Goal: Subscribe to service/newsletter

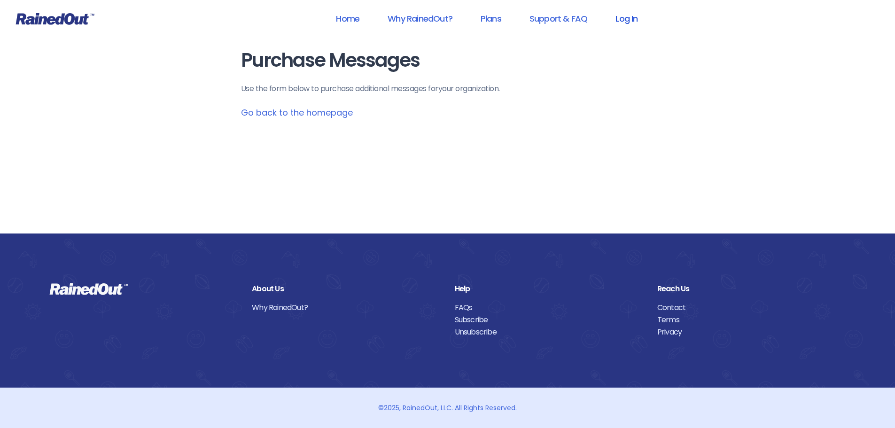
click at [632, 21] on link "Log In" at bounding box center [626, 18] width 47 height 21
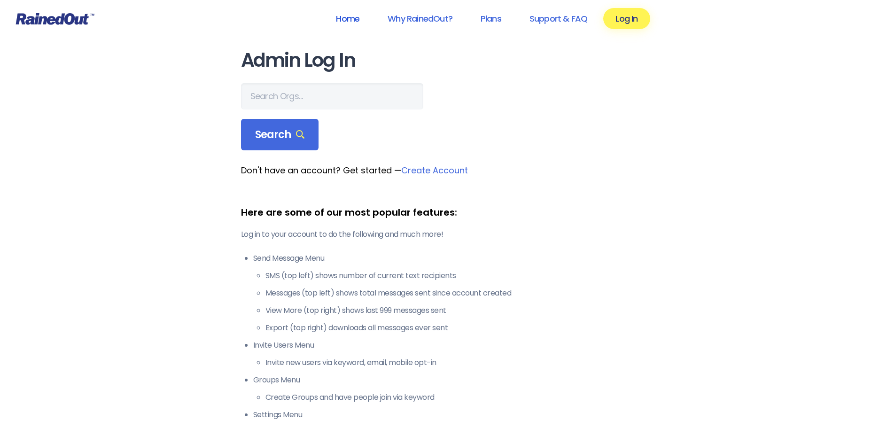
click at [358, 17] on link "Home" at bounding box center [348, 18] width 48 height 21
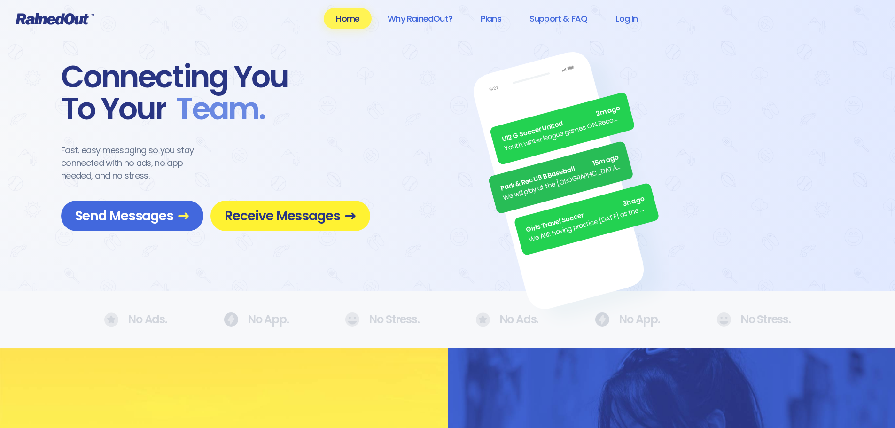
click at [331, 218] on span "Receive Messages" at bounding box center [291, 216] width 132 height 16
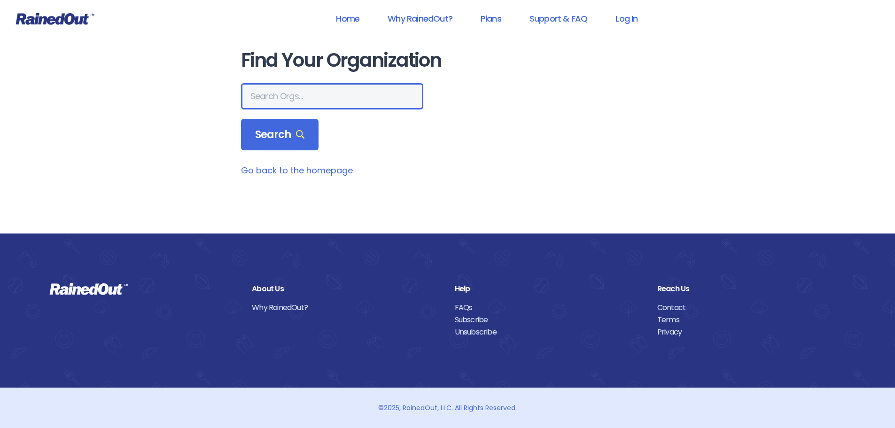
click at [327, 104] on input "text" at bounding box center [332, 96] width 182 height 26
type input "city sc"
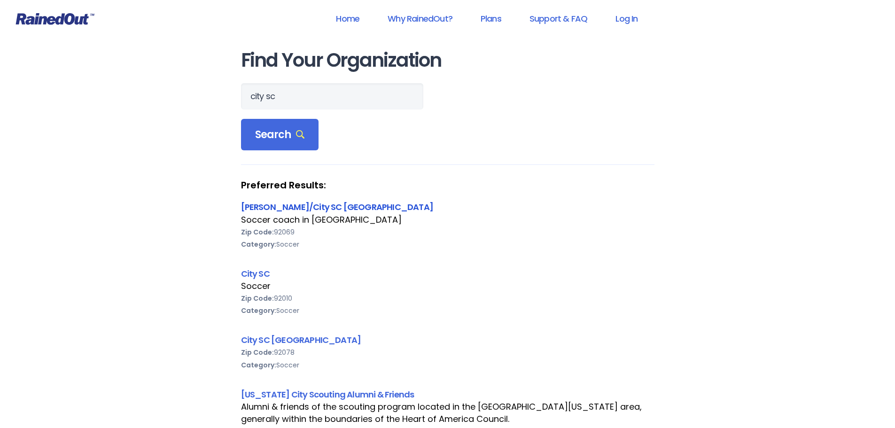
click at [308, 208] on link "[PERSON_NAME]/City SC [GEOGRAPHIC_DATA]" at bounding box center [337, 207] width 192 height 12
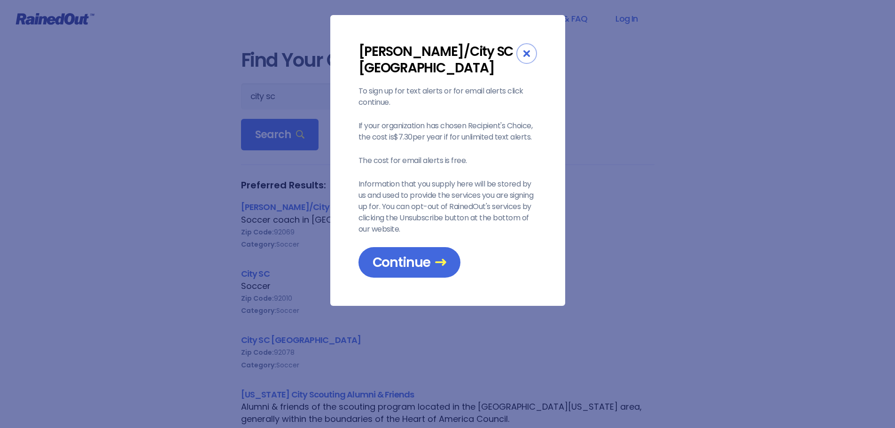
click at [532, 56] on div "Close" at bounding box center [526, 53] width 21 height 21
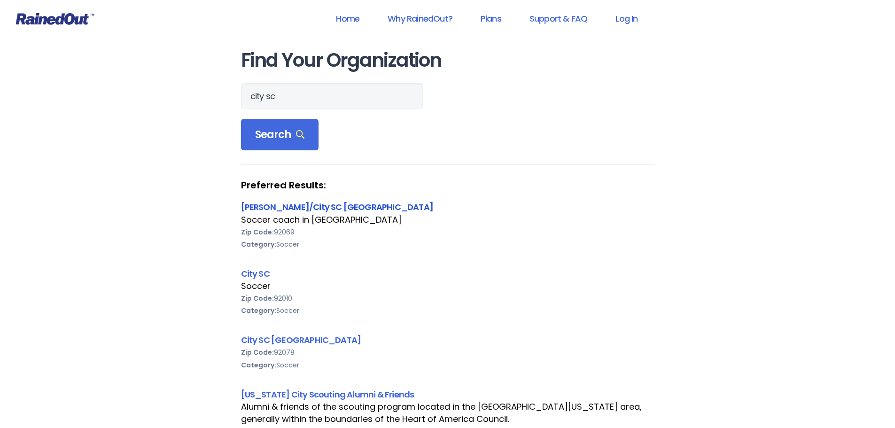
click at [276, 203] on link "[PERSON_NAME]/City SC [GEOGRAPHIC_DATA]" at bounding box center [337, 207] width 192 height 12
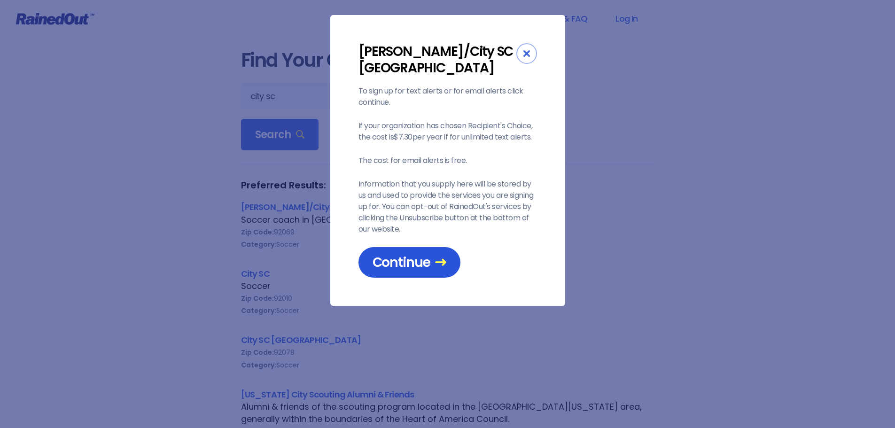
click at [405, 254] on span "Continue" at bounding box center [410, 262] width 74 height 16
